Goal: Information Seeking & Learning: Learn about a topic

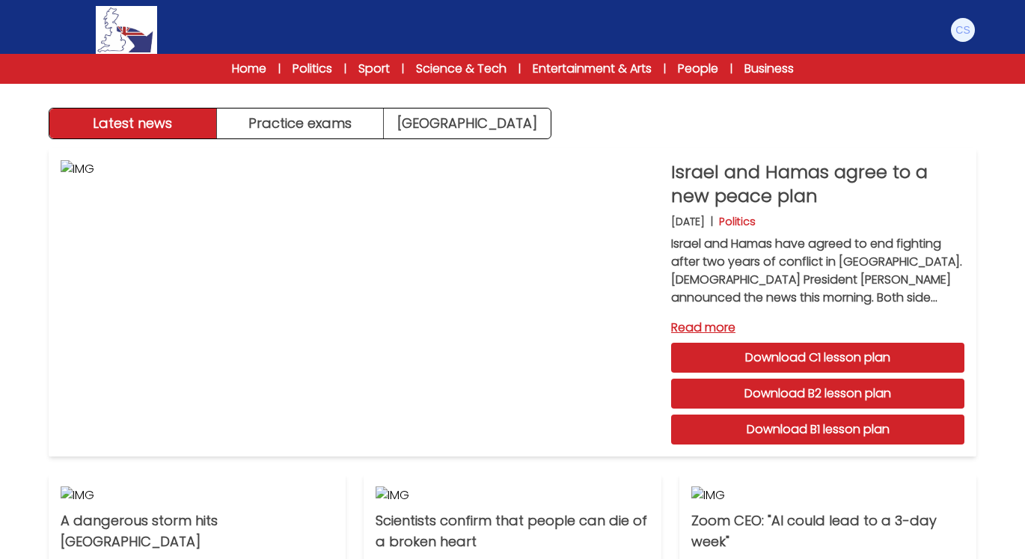
click at [746, 62] on div "Home | Politics | Sport | Science & Tech | Entertainment & Arts | People | Busi…" at bounding box center [512, 69] width 670 height 18
click at [754, 65] on link "Business" at bounding box center [768, 69] width 49 height 18
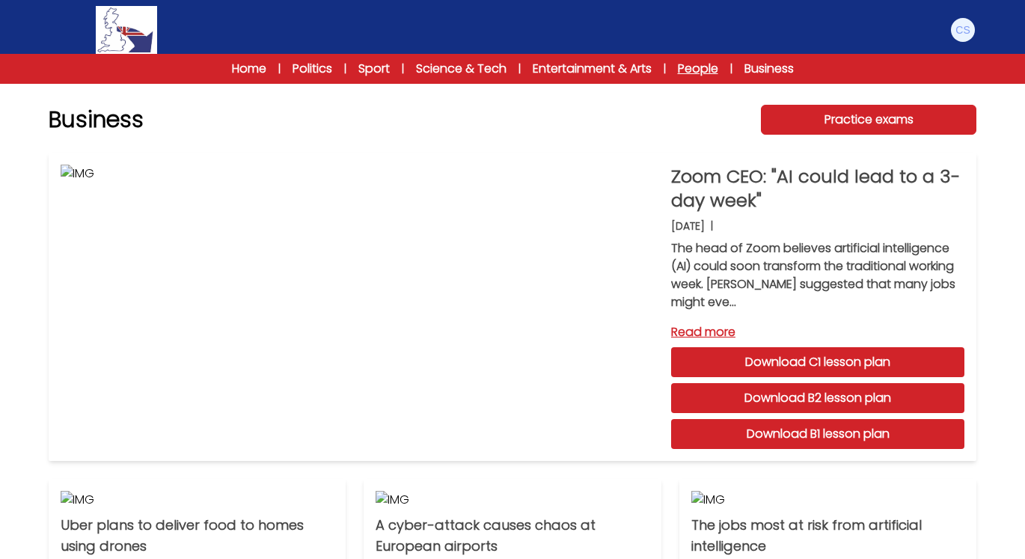
click at [704, 64] on link "People" at bounding box center [698, 69] width 40 height 18
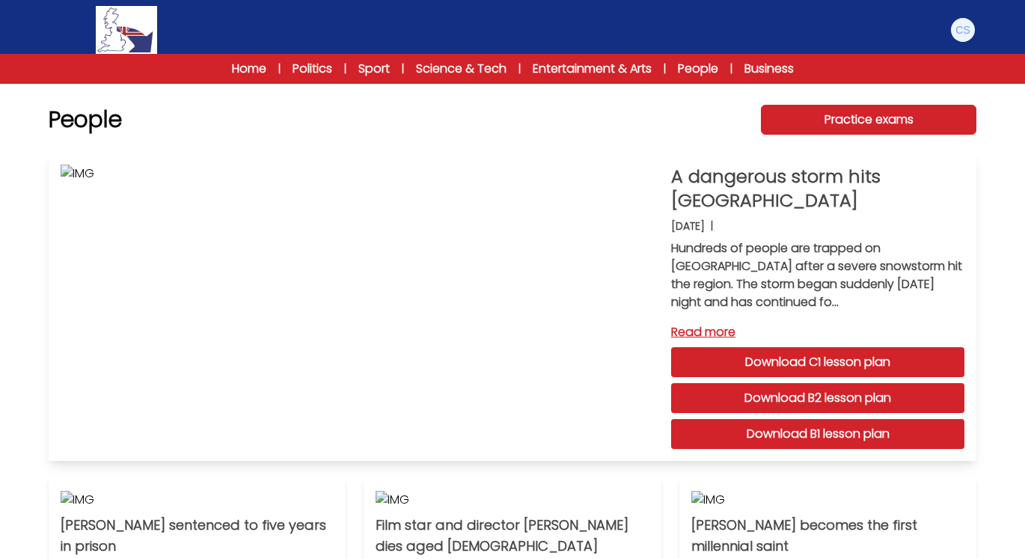
click at [710, 331] on link "Read more" at bounding box center [817, 332] width 293 height 18
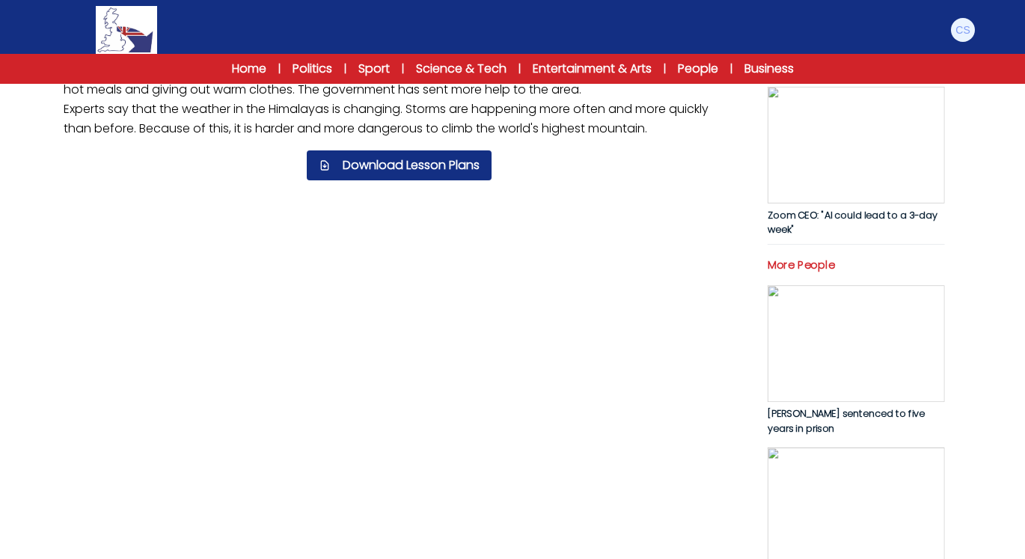
scroll to position [299, 0]
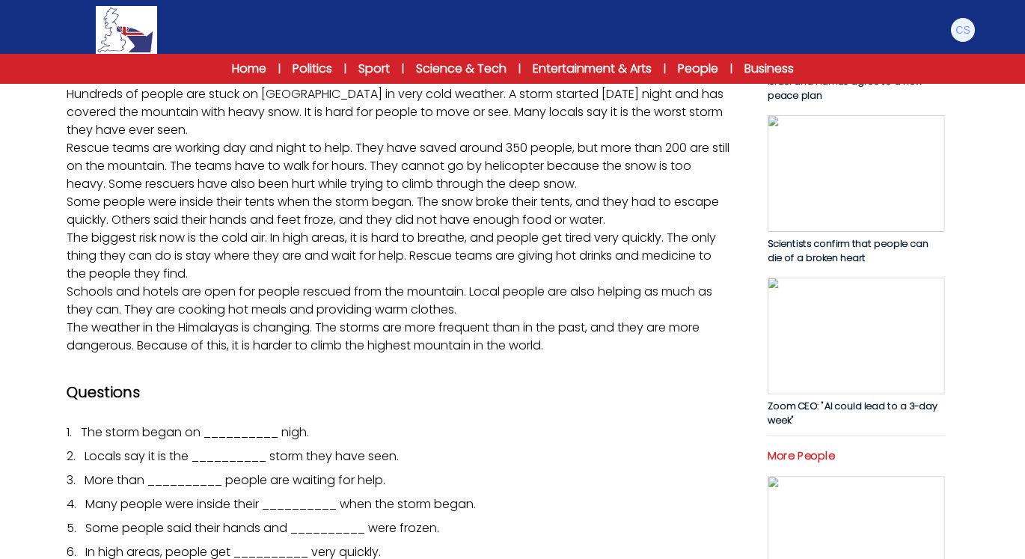
scroll to position [224, 0]
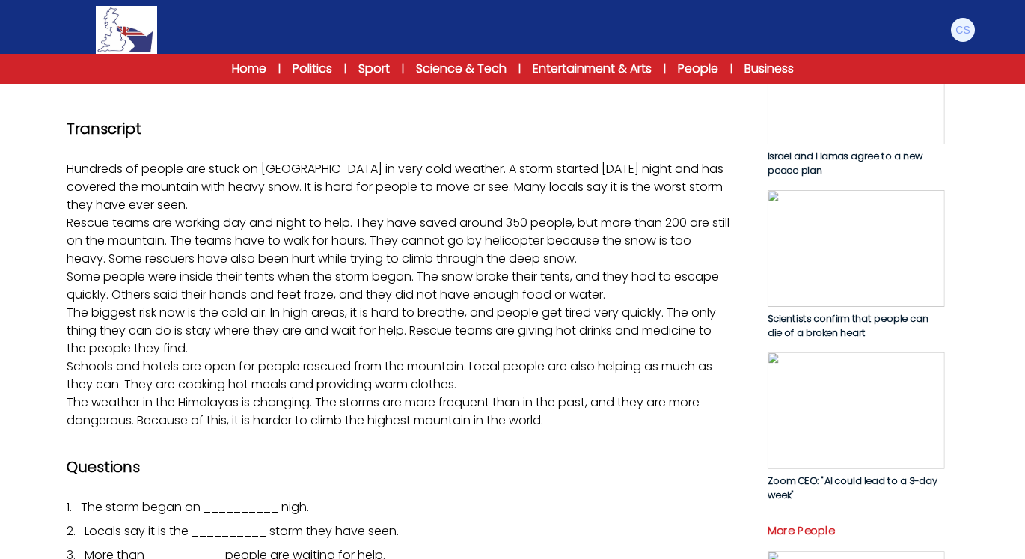
click at [358, 59] on button "Play/Pause" at bounding box center [399, 3] width 112 height 112
click at [383, 24] on icon "Play/Pause" at bounding box center [399, 3] width 36 height 42
click at [275, 82] on link "Reading" at bounding box center [228, 65] width 340 height 33
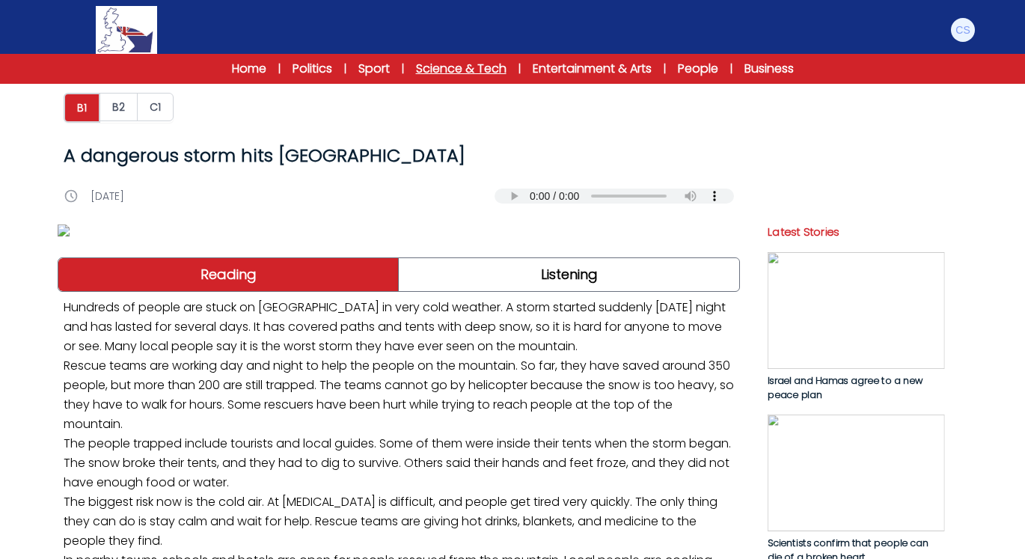
click at [469, 61] on link "Science & Tech" at bounding box center [461, 69] width 91 height 18
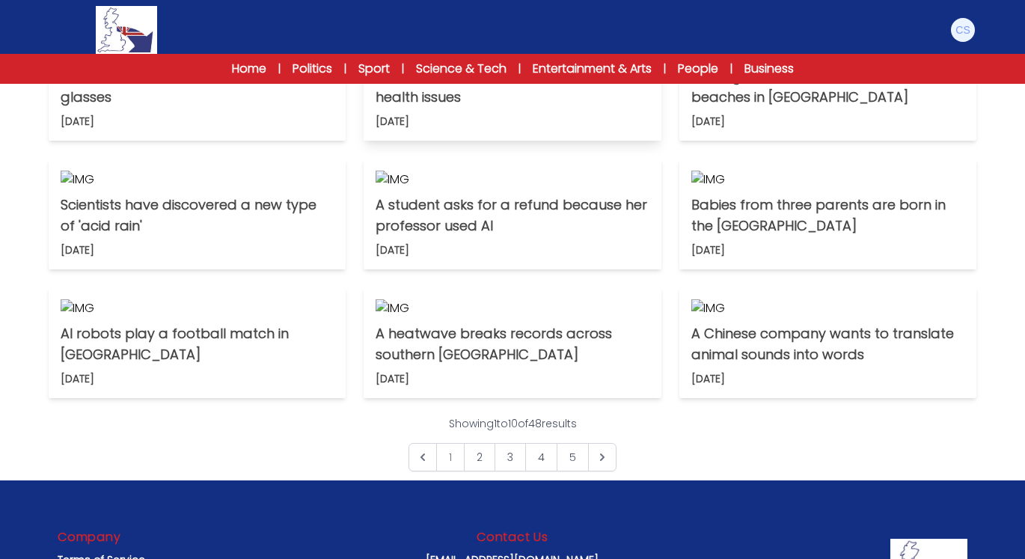
scroll to position [823, 0]
